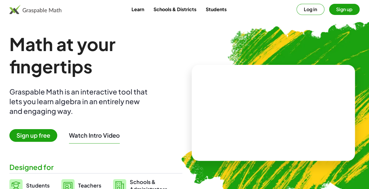
click at [36, 134] on span "Sign up free" at bounding box center [33, 135] width 48 height 13
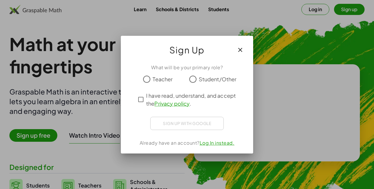
click at [159, 81] on span "Teacher" at bounding box center [162, 79] width 20 height 8
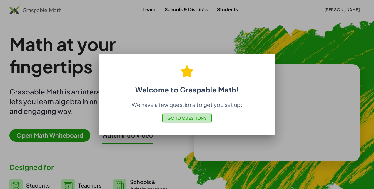
click at [190, 118] on span "Go to Questions" at bounding box center [187, 117] width 40 height 5
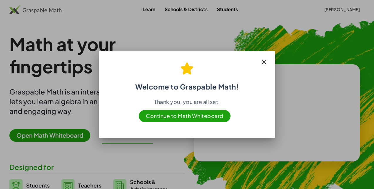
click at [161, 116] on span "Continue to Math Whiteboard" at bounding box center [185, 116] width 92 height 12
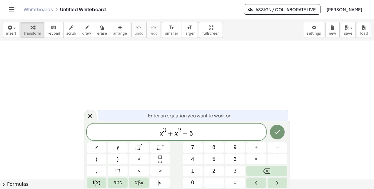
click at [160, 132] on var "x" at bounding box center [161, 134] width 3 height 8
click at [224, 130] on span "( ​ 2 x 3 + x 2 − 5 )" at bounding box center [176, 132] width 179 height 12
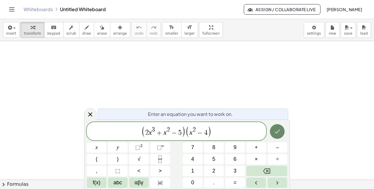
click at [278, 133] on icon "Done" at bounding box center [276, 131] width 7 height 7
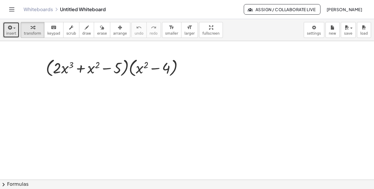
click at [12, 26] on span "button" at bounding box center [12, 28] width 1 height 4
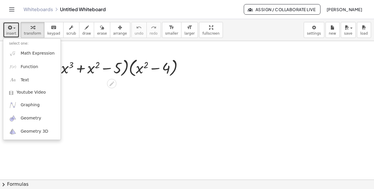
scroll to position [1, 0]
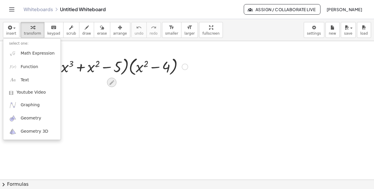
click at [112, 81] on icon at bounding box center [111, 82] width 5 height 5
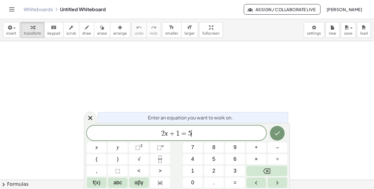
click at [217, 135] on span "2 x + 1 = 5 ​" at bounding box center [176, 134] width 179 height 8
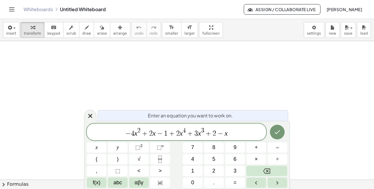
click at [278, 132] on icon "Done" at bounding box center [277, 132] width 5 height 4
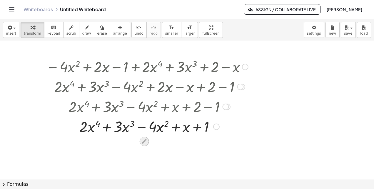
click at [142, 141] on icon at bounding box center [144, 141] width 6 height 6
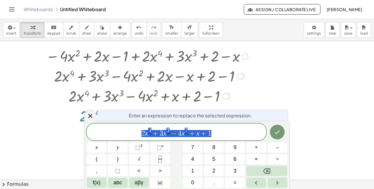
scroll to position [11, 0]
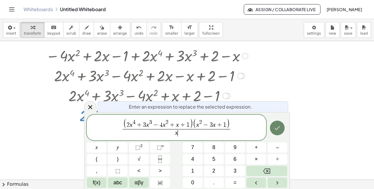
click at [277, 130] on icon "Done" at bounding box center [277, 128] width 5 height 4
